Goal: Task Accomplishment & Management: Manage account settings

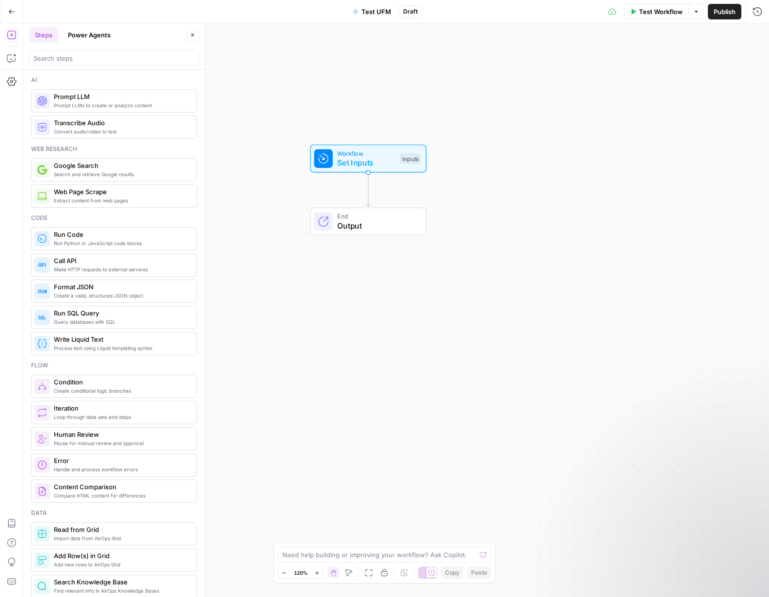
click at [195, 37] on icon "button" at bounding box center [193, 35] width 6 height 6
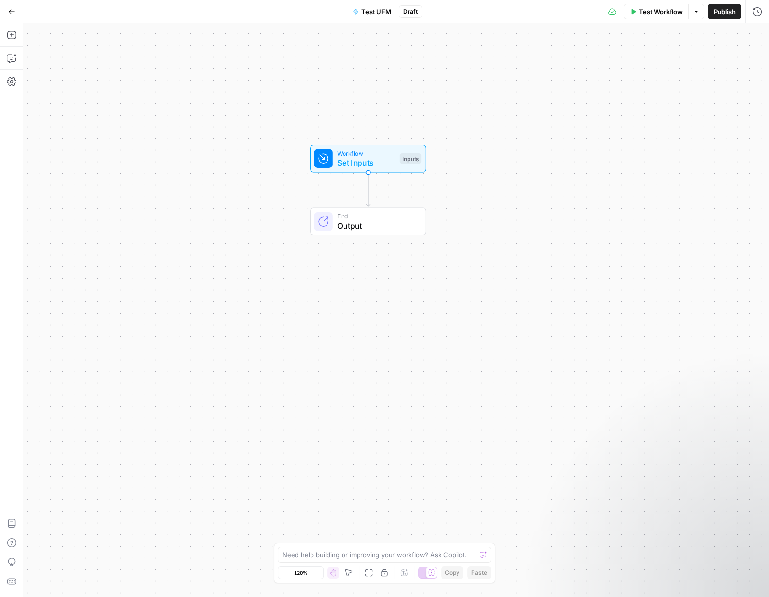
click at [12, 9] on icon "button" at bounding box center [11, 11] width 7 height 7
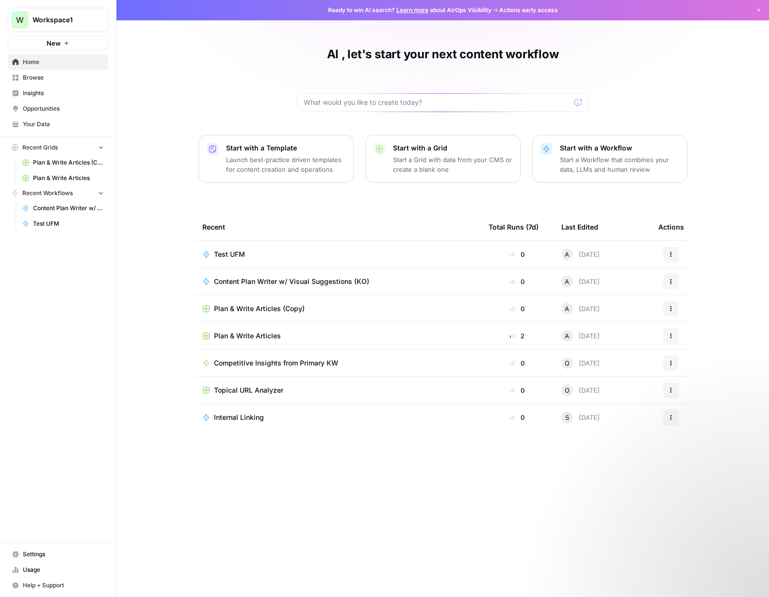
click at [48, 125] on span "Your Data" at bounding box center [63, 124] width 81 height 9
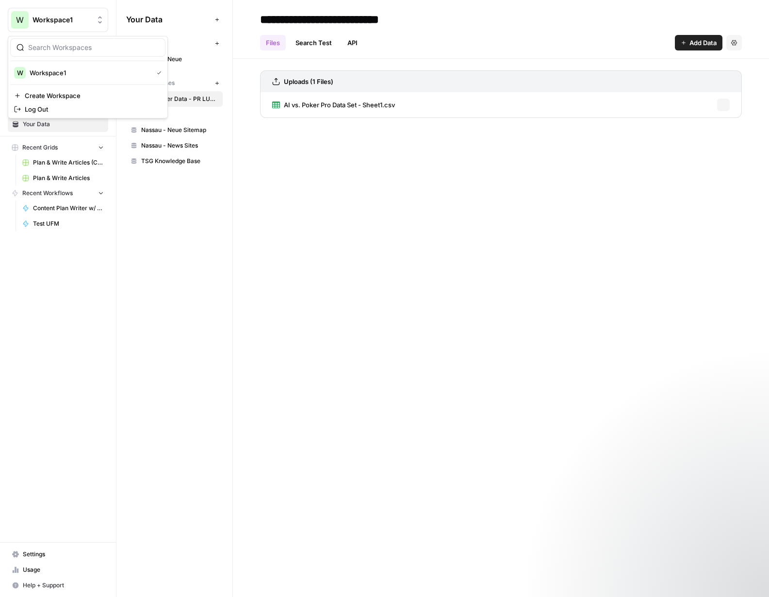
click at [78, 25] on button "W Workspace1" at bounding box center [58, 20] width 100 height 24
click at [55, 99] on span "Create Workspace" at bounding box center [91, 96] width 133 height 10
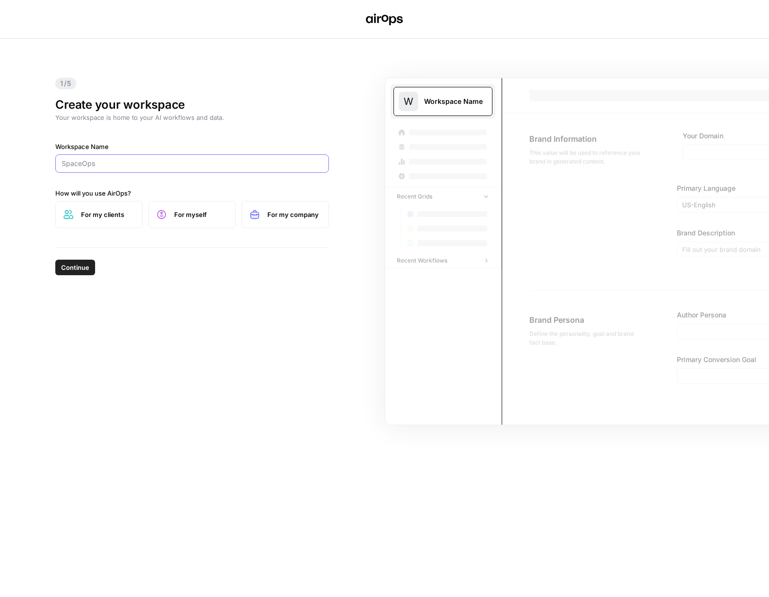
click at [114, 161] on input "Workspace Name" at bounding box center [192, 164] width 261 height 10
type input "UFM Content Creation"
click at [204, 222] on label "For myself" at bounding box center [192, 214] width 87 height 27
click at [271, 222] on label "For my company" at bounding box center [285, 214] width 87 height 27
drag, startPoint x: 83, startPoint y: 266, endPoint x: 143, endPoint y: 253, distance: 61.2
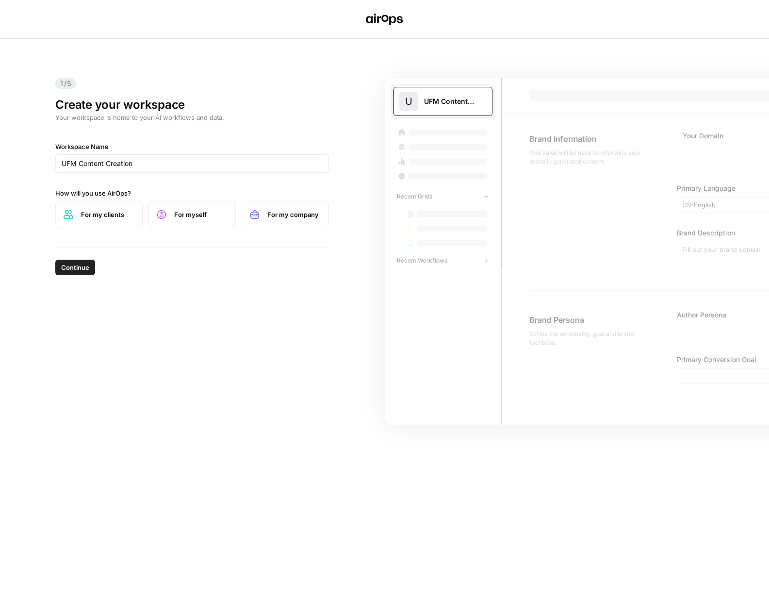
click at [83, 266] on span "Continue" at bounding box center [75, 268] width 28 height 10
